Goal: Information Seeking & Learning: Learn about a topic

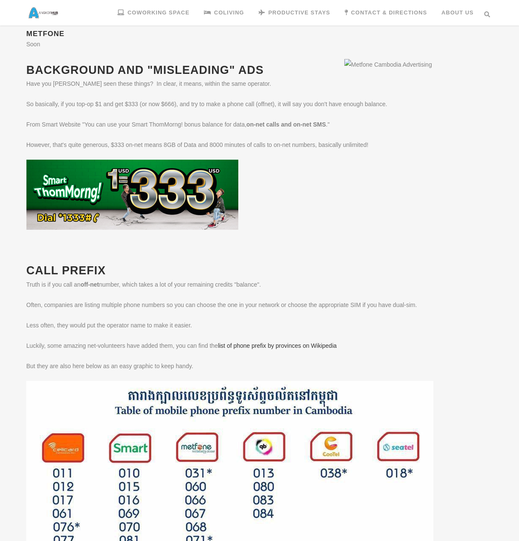
scroll to position [297, 0]
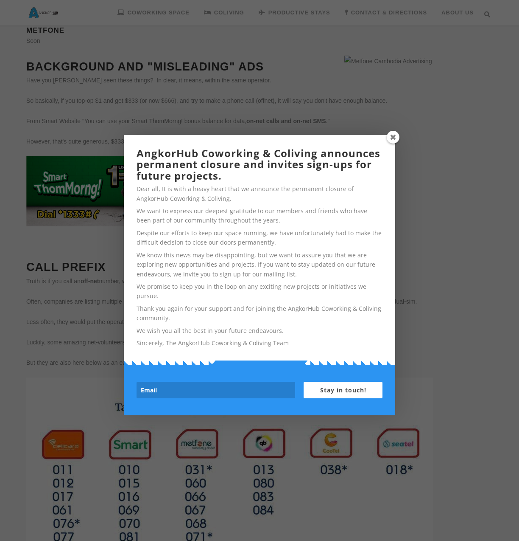
click at [396, 135] on span at bounding box center [393, 137] width 13 height 13
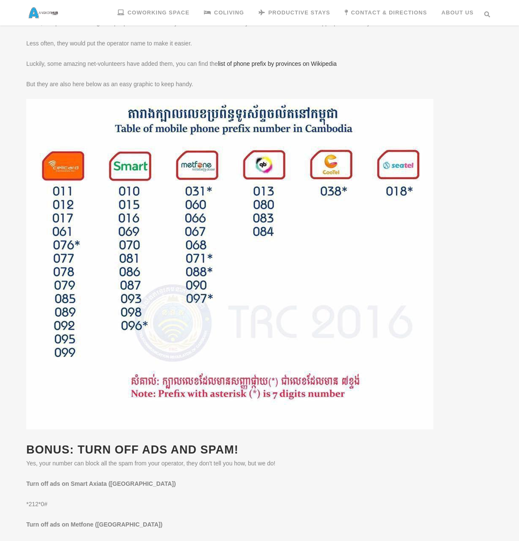
click at [260, 227] on img at bounding box center [229, 264] width 407 height 330
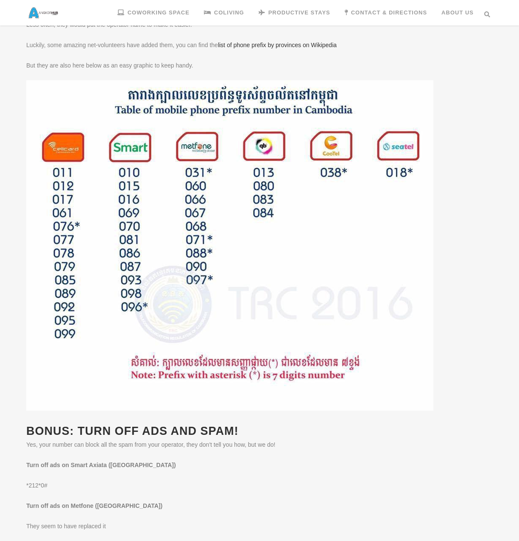
click at [194, 240] on img at bounding box center [229, 245] width 407 height 330
click at [243, 163] on img at bounding box center [229, 245] width 407 height 330
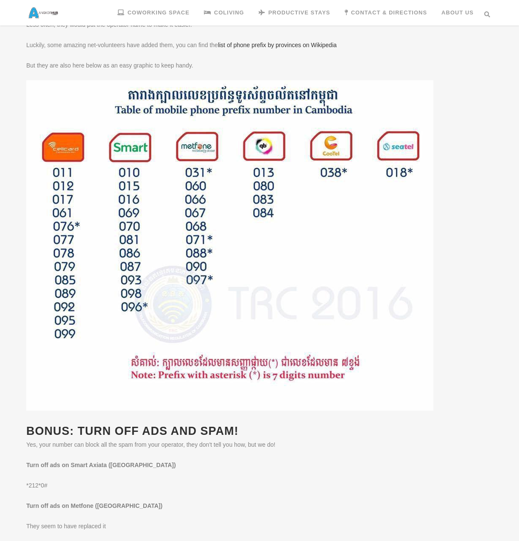
click at [243, 163] on img at bounding box center [229, 245] width 407 height 330
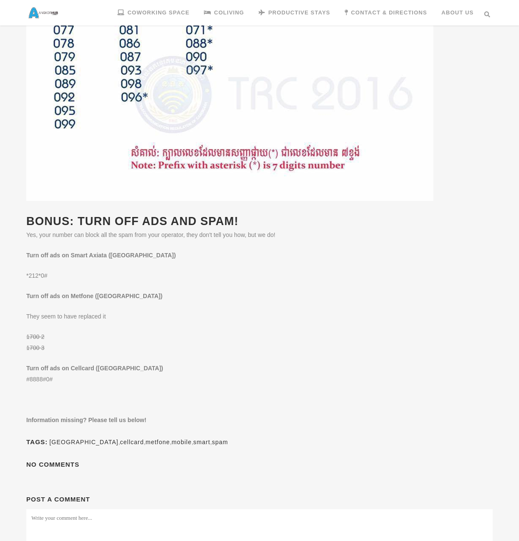
scroll to position [591, 0]
